Goal: Check status: Check status

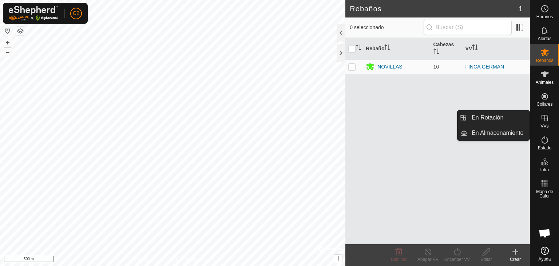
click at [543, 117] on icon at bounding box center [544, 118] width 9 height 9
click at [544, 124] on span "VVs" at bounding box center [544, 126] width 8 height 4
click at [545, 119] on icon at bounding box center [544, 118] width 9 height 9
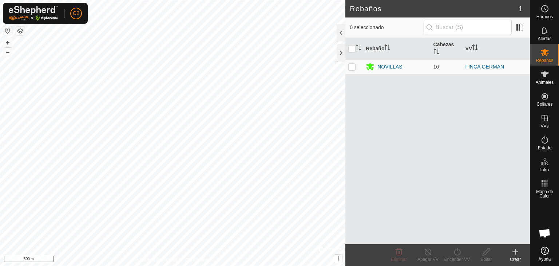
drag, startPoint x: 545, startPoint y: 119, endPoint x: 405, endPoint y: 90, distance: 143.4
click at [405, 90] on div "Rebaño Cabezas VV NOVILLAS 16 FINCA GERMAN" at bounding box center [437, 141] width 184 height 206
click at [493, 67] on link "FINCA GERMAN" at bounding box center [484, 67] width 39 height 6
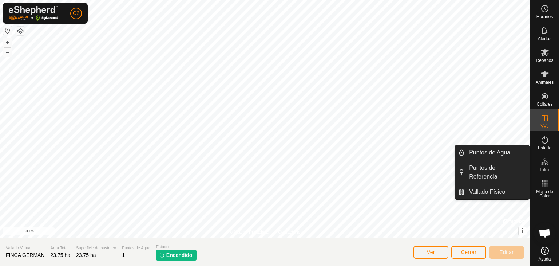
click at [171, 251] on span "Encendido" at bounding box center [179, 255] width 26 height 8
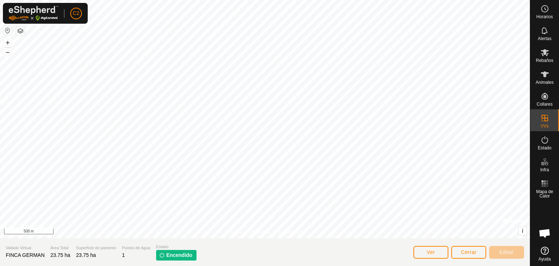
click at [165, 255] on p-tag "Encendido" at bounding box center [176, 255] width 41 height 11
click at [168, 255] on span "Encendido" at bounding box center [179, 255] width 26 height 8
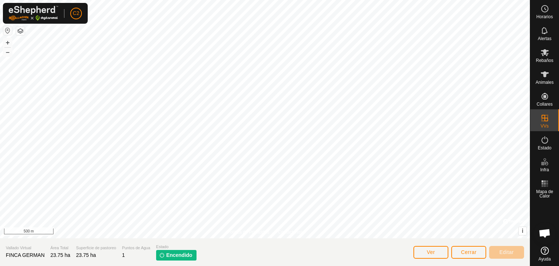
click at [166, 251] on span "Encendido" at bounding box center [179, 255] width 26 height 8
click at [160, 255] on img at bounding box center [162, 255] width 6 height 6
drag, startPoint x: 160, startPoint y: 253, endPoint x: 559, endPoint y: 183, distance: 404.5
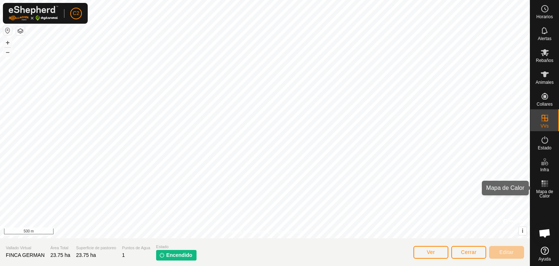
click at [559, 183] on div "Mapa de Calor" at bounding box center [544, 188] width 29 height 26
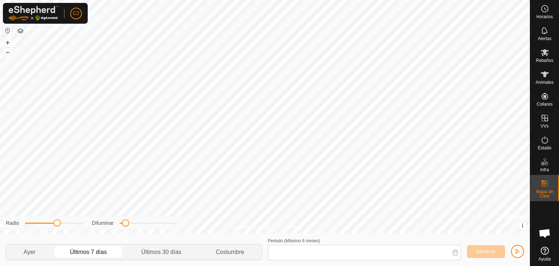
type input "19 Sep, 2025 - 25 Sep, 2025"
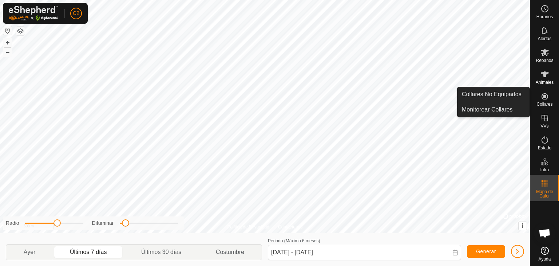
click at [543, 99] on icon at bounding box center [544, 96] width 9 height 9
drag, startPoint x: 543, startPoint y: 98, endPoint x: 550, endPoint y: 98, distance: 6.9
click at [550, 98] on es-neckbands-svg-icon at bounding box center [544, 96] width 13 height 12
click at [547, 100] on icon at bounding box center [544, 96] width 9 height 9
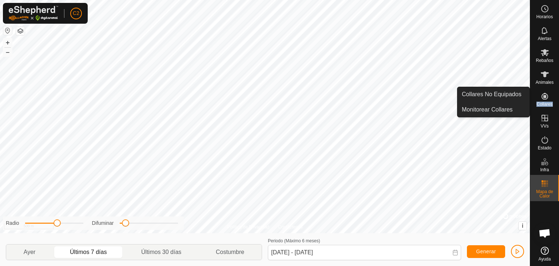
click at [547, 100] on icon at bounding box center [544, 96] width 9 height 9
click at [544, 101] on es-neckbands-svg-icon at bounding box center [544, 96] width 13 height 12
click at [477, 111] on link "Monitorear Collares" at bounding box center [493, 109] width 72 height 15
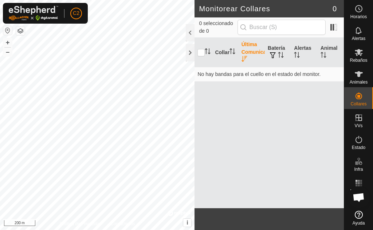
click at [371, 209] on link "Ayuda" at bounding box center [358, 218] width 29 height 20
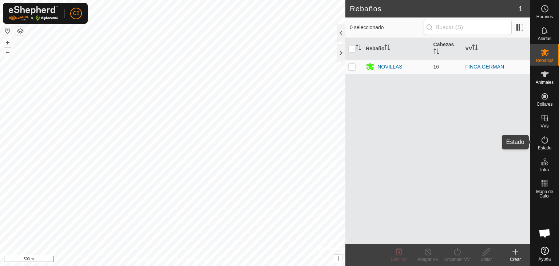
click at [542, 146] on span "Estado" at bounding box center [544, 148] width 13 height 4
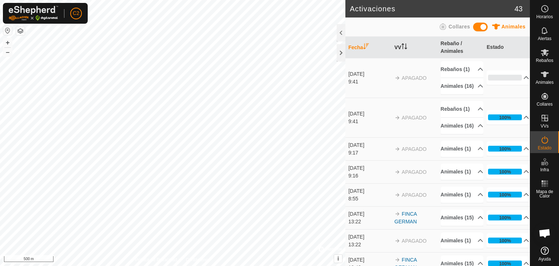
click at [400, 45] on th "VV" at bounding box center [415, 47] width 46 height 21
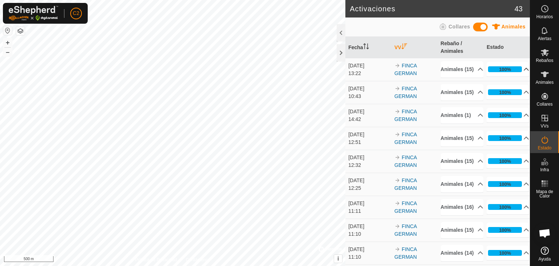
click at [517, 71] on p-accordion-header "100%" at bounding box center [508, 69] width 43 height 15
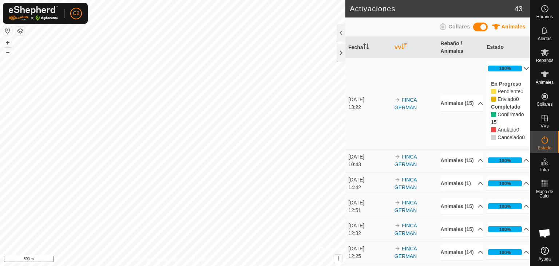
click at [517, 70] on p-accordion-header "100%" at bounding box center [508, 68] width 43 height 15
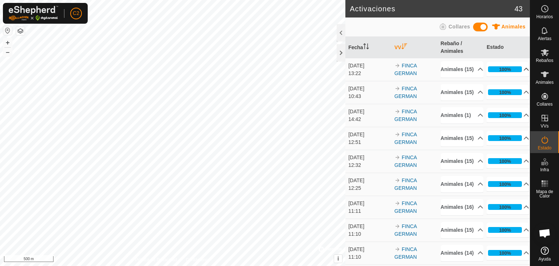
click at [517, 70] on p-accordion-header "100%" at bounding box center [508, 69] width 43 height 15
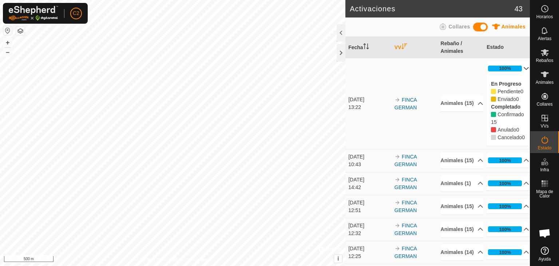
drag, startPoint x: 517, startPoint y: 73, endPoint x: 517, endPoint y: 69, distance: 4.4
click at [517, 70] on p-accordion-header "100%" at bounding box center [508, 68] width 43 height 15
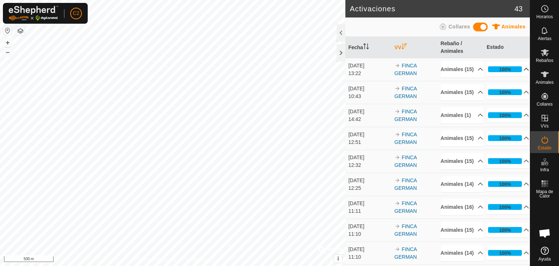
click at [518, 75] on p-accordion-header "100%" at bounding box center [508, 69] width 43 height 15
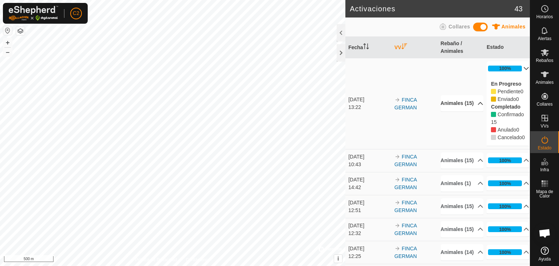
click at [472, 111] on p-accordion-header "Animales (15)" at bounding box center [462, 103] width 43 height 16
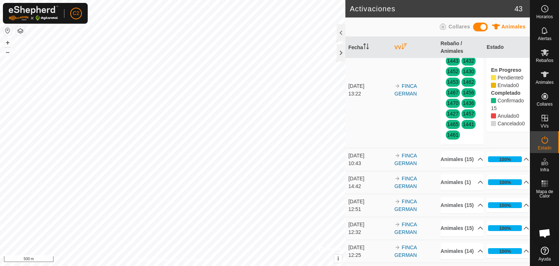
scroll to position [36, 0]
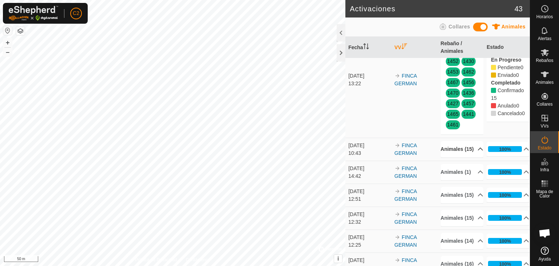
click at [469, 157] on p-accordion-header "Animales (15)" at bounding box center [462, 149] width 43 height 16
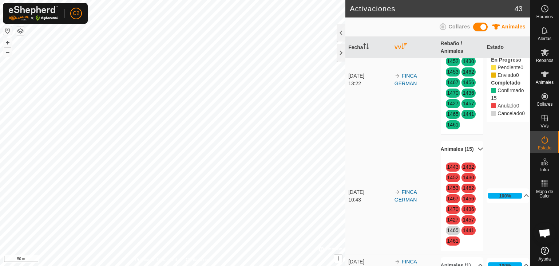
click at [472, 157] on p-accordion-header "Animales (15)" at bounding box center [462, 149] width 43 height 16
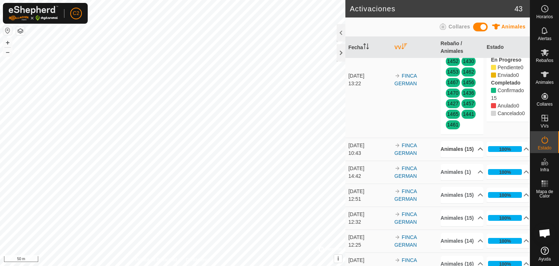
scroll to position [0, 0]
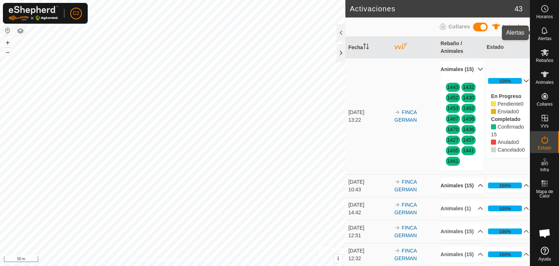
click at [547, 33] on icon at bounding box center [544, 30] width 9 height 9
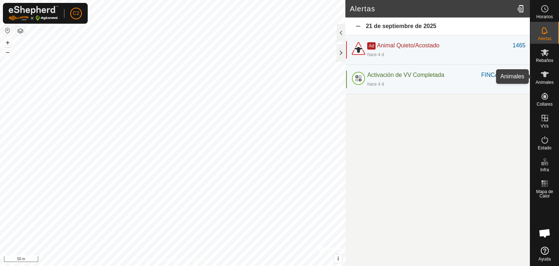
click at [546, 73] on icon at bounding box center [545, 74] width 8 height 6
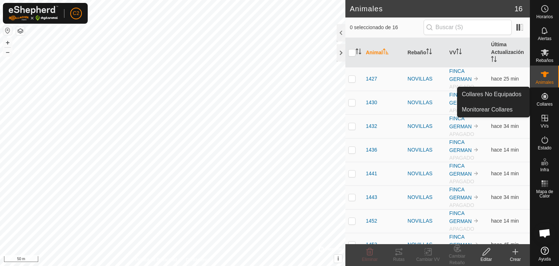
click at [546, 98] on icon at bounding box center [544, 96] width 7 height 7
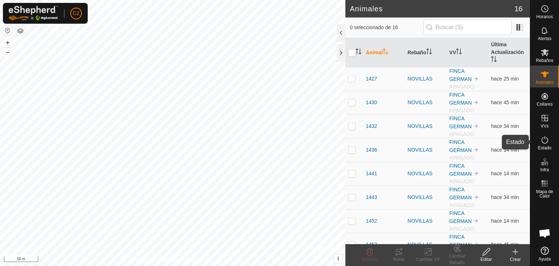
click at [544, 147] on span "Estado" at bounding box center [544, 148] width 13 height 4
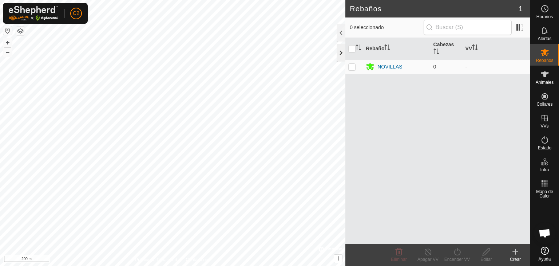
click at [338, 52] on div at bounding box center [341, 52] width 9 height 17
